Goal: Transaction & Acquisition: Purchase product/service

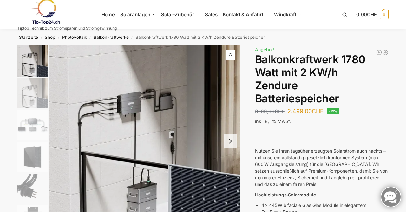
click at [35, 96] on img "2 / 7" at bounding box center [32, 93] width 30 height 30
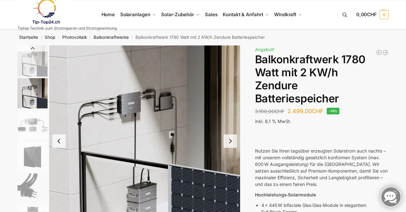
click at [41, 138] on img "3 / 7" at bounding box center [32, 125] width 30 height 30
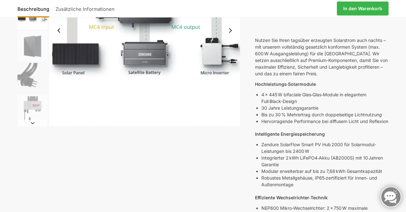
scroll to position [112, 0]
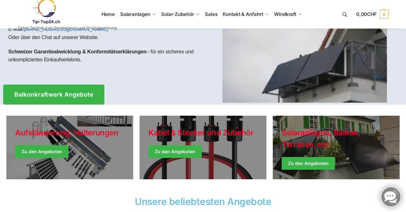
scroll to position [79, 0]
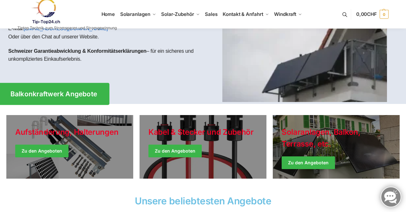
click at [88, 102] on link "Balkonkraftwerk Angebote" at bounding box center [53, 94] width 111 height 22
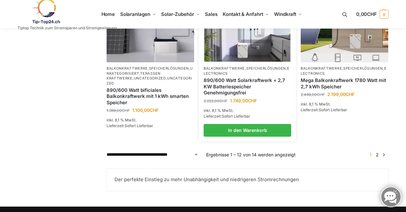
scroll to position [573, 0]
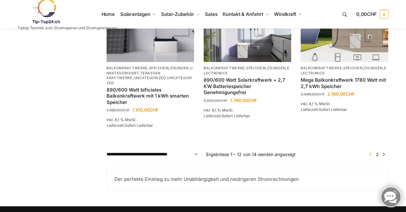
click at [377, 156] on link "2" at bounding box center [377, 153] width 6 height 5
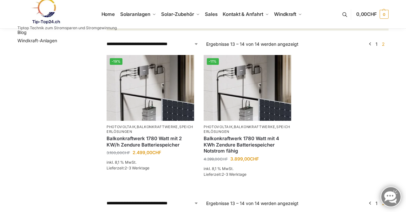
scroll to position [108, 0]
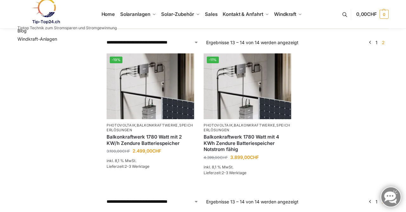
click at [377, 156] on ul "-19% Photovoltaik , Balkonkraftwerke , Speicherlösungen Balkonkraftwerk 1780 Wa…" at bounding box center [247, 123] width 291 height 140
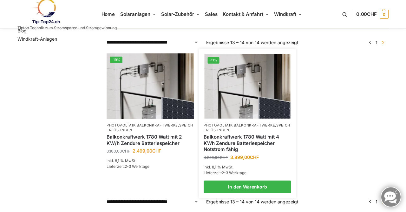
click at [239, 101] on img at bounding box center [247, 86] width 86 height 64
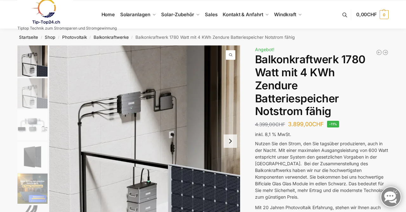
click at [303, 79] on h1 "Balkonkraftwerk 1780 Watt mit 4 KWh Zendure Batteriespeicher Notstrom fähig" at bounding box center [322, 85] width 134 height 65
click at [295, 85] on h1 "Balkonkraftwerk 1780 Watt mit 4 KWh Zendure Batteriespeicher Notstrom fähig" at bounding box center [322, 85] width 134 height 65
drag, startPoint x: 297, startPoint y: 85, endPoint x: 257, endPoint y: 86, distance: 40.0
click at [257, 86] on h1 "Balkonkraftwerk 1780 Watt mit 4 KWh Zendure Batteriespeicher Notstrom fähig" at bounding box center [322, 85] width 134 height 65
copy h1 "[DEMOGRAPHIC_DATA]"
